Goal: Information Seeking & Learning: Learn about a topic

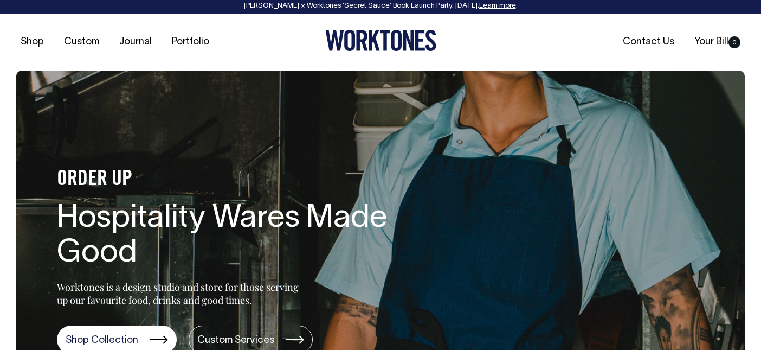
scroll to position [2, 0]
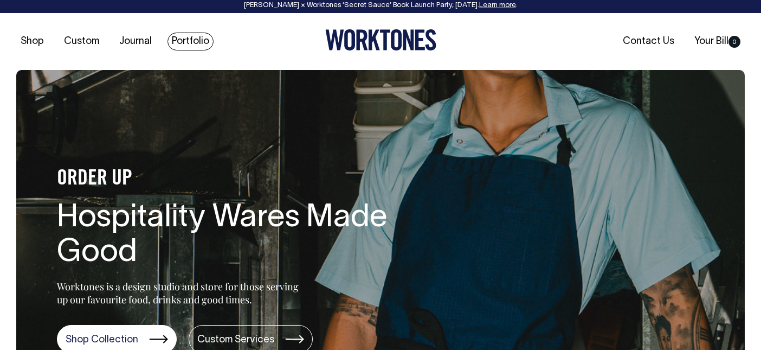
click at [193, 40] on link "Portfolio" at bounding box center [190, 42] width 46 height 18
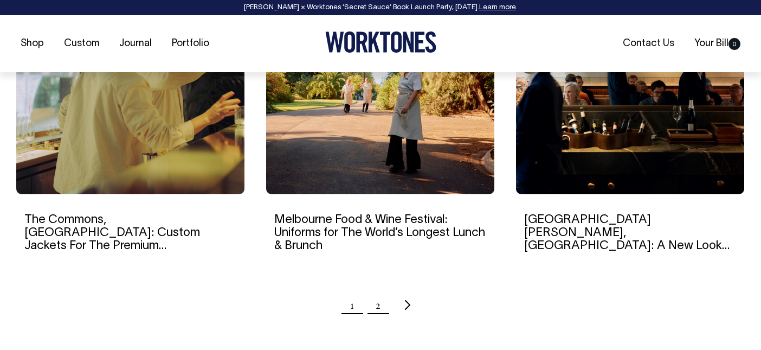
scroll to position [1109, 0]
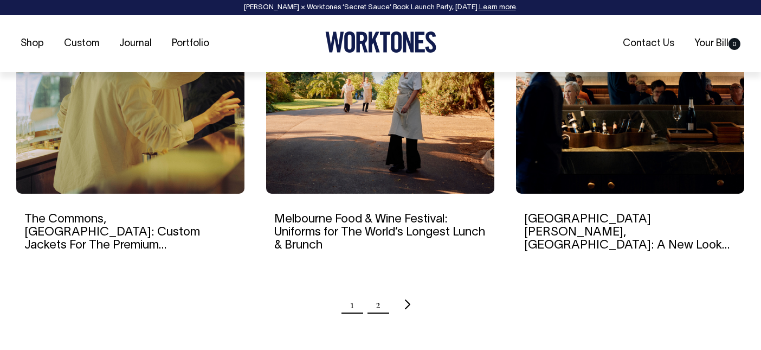
click at [378, 305] on link "2" at bounding box center [378, 304] width 5 height 27
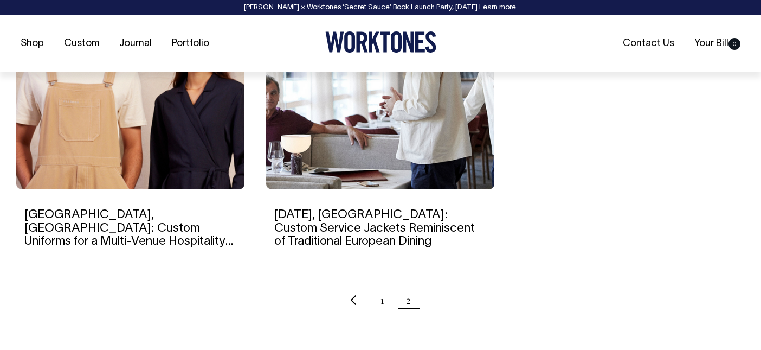
scroll to position [809, 0]
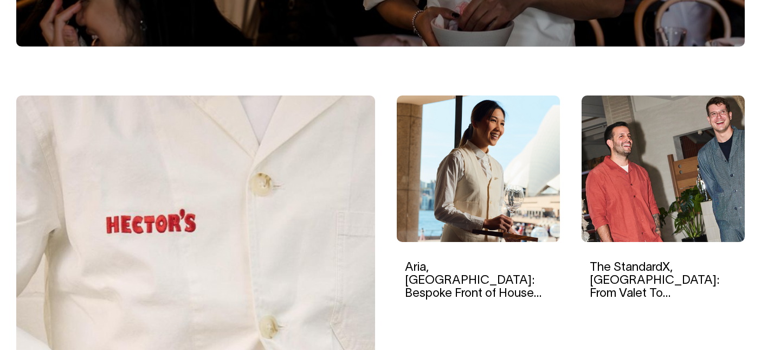
click at [243, 241] on img at bounding box center [195, 249] width 359 height 309
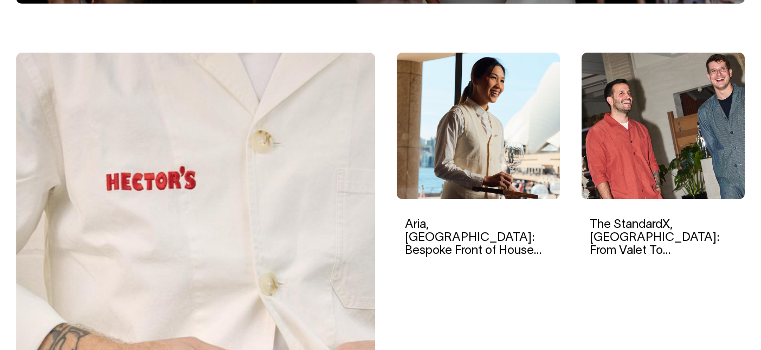
scroll to position [344, 0]
click at [489, 225] on link "Aria, [GEOGRAPHIC_DATA]: Bespoke Front of House Uniforms For The Iconic Destina…" at bounding box center [473, 250] width 137 height 63
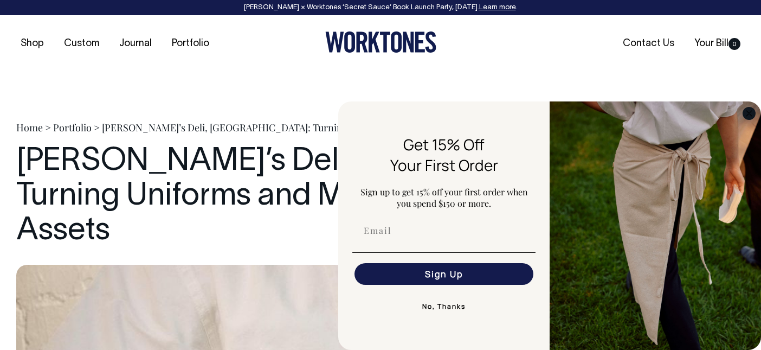
click at [746, 112] on circle "Close dialog" at bounding box center [749, 113] width 12 height 12
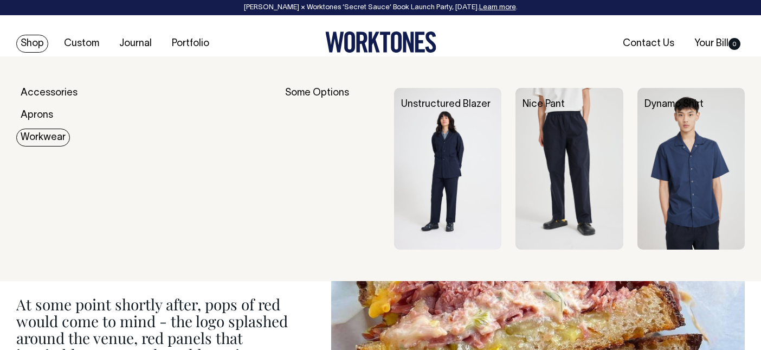
scroll to position [504, 0]
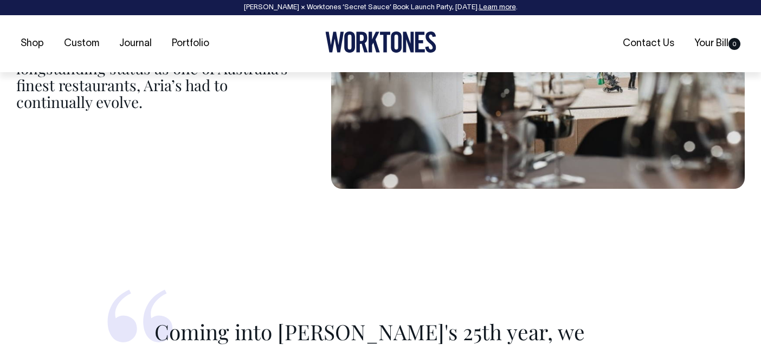
scroll to position [813, 0]
